Goal: Transaction & Acquisition: Purchase product/service

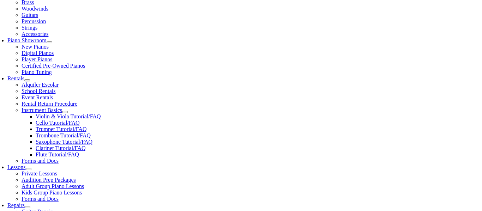
type input "li"
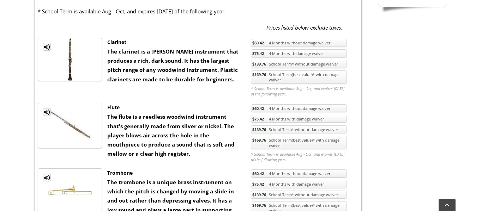
scroll to position [330, 0]
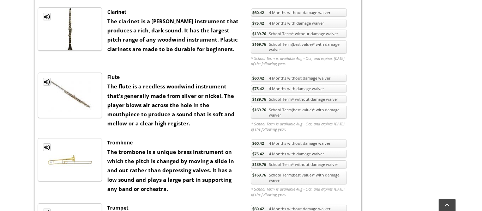
click at [329, 115] on link "$169.76 School Term(best value)* with damage waiver" at bounding box center [299, 112] width 96 height 13
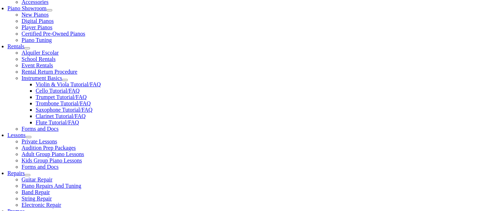
scroll to position [215, 0]
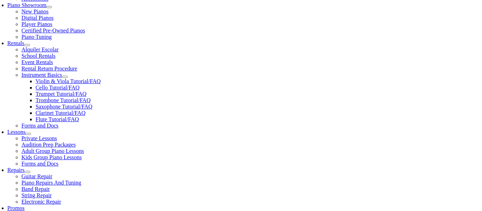
checkbox input"] "false"
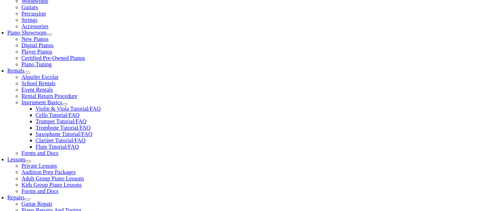
scroll to position [187, 0]
